Goal: Task Accomplishment & Management: Use online tool/utility

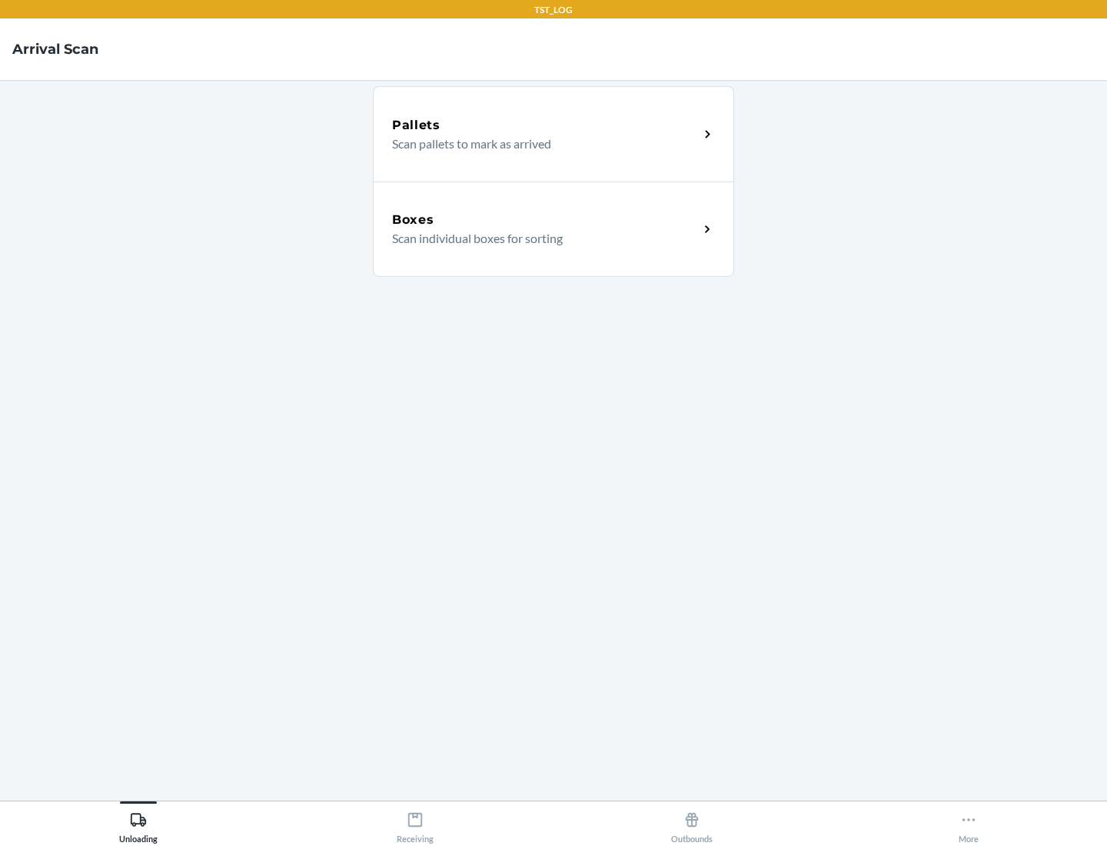
click at [545, 220] on div "Boxes" at bounding box center [545, 220] width 307 height 18
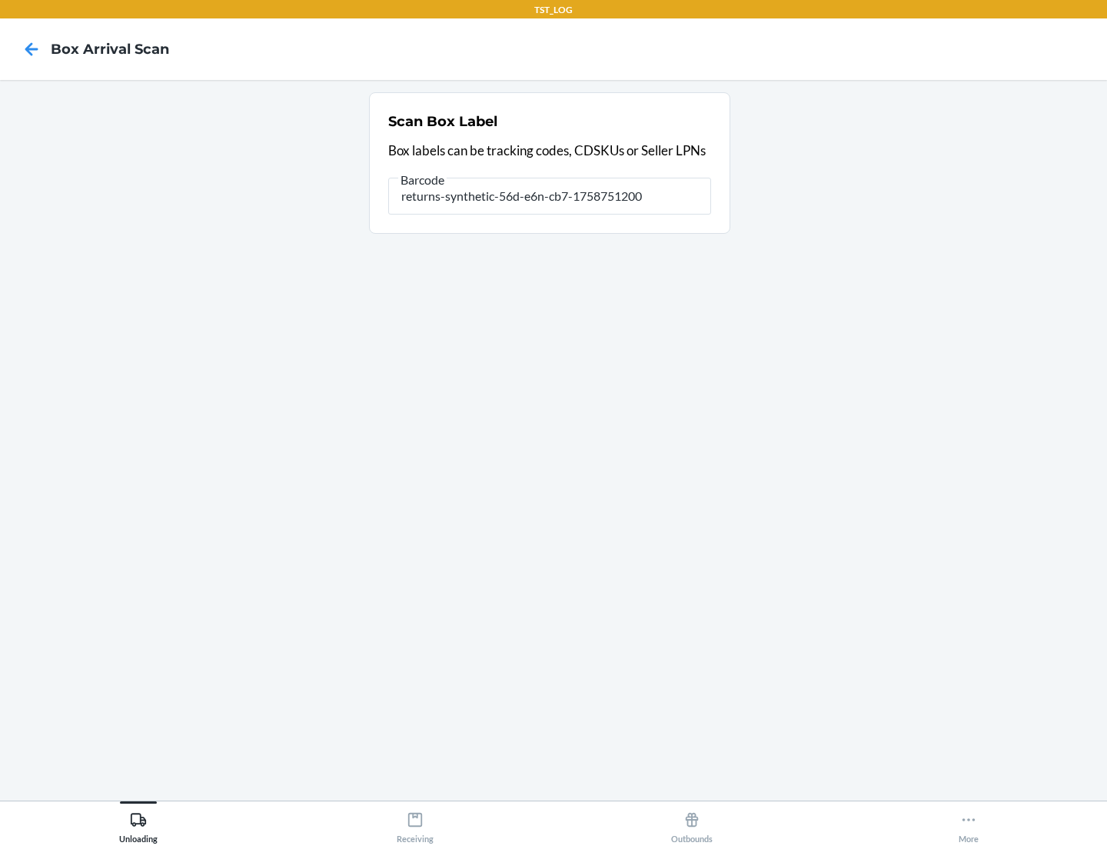
type input "returns-synthetic-56d-e6n-cb7-1758751200"
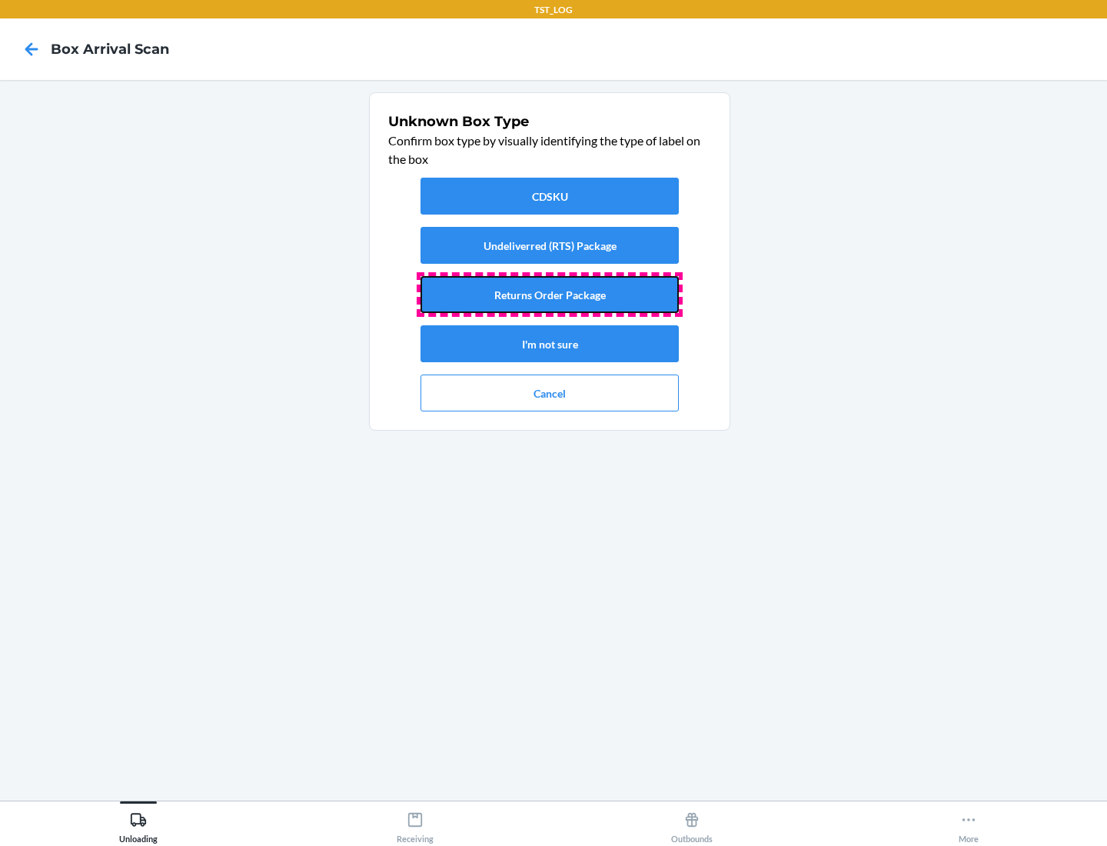
click at [550, 295] on button "Returns Order Package" at bounding box center [550, 294] width 258 height 37
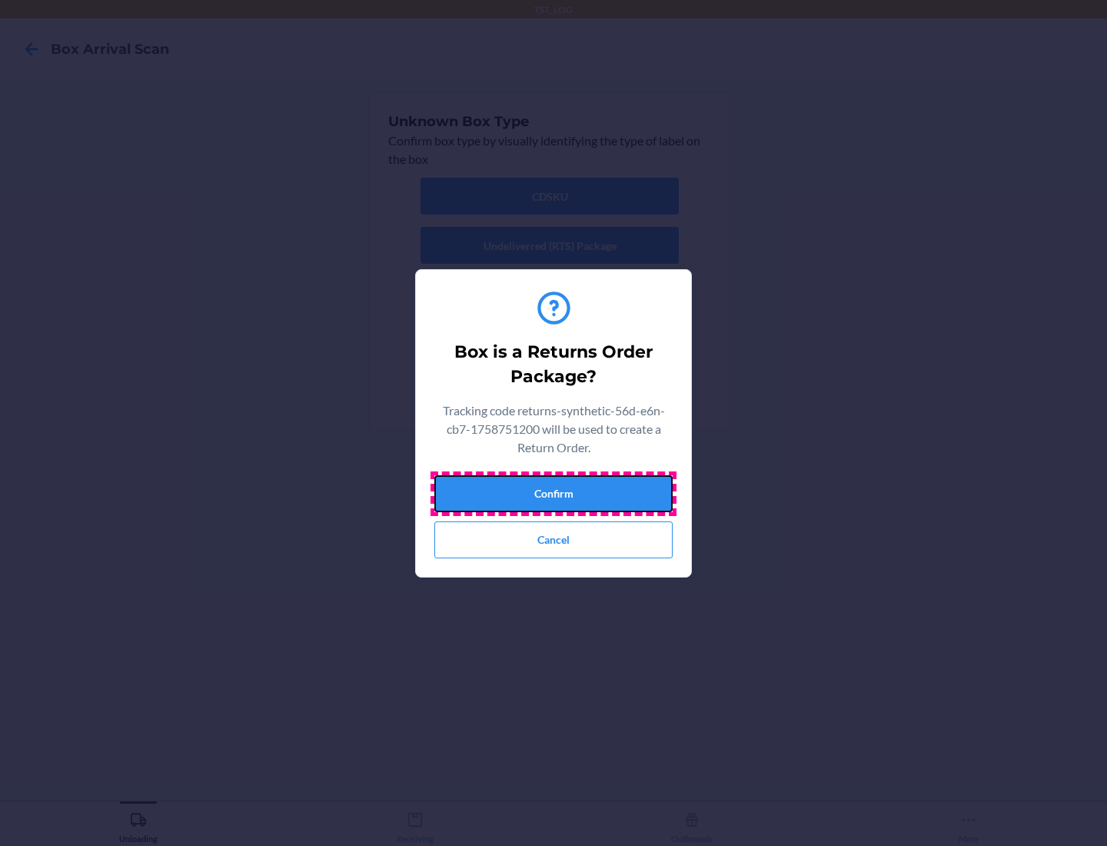
click at [554, 493] on button "Confirm" at bounding box center [553, 493] width 238 height 37
